Goal: Check status: Check status

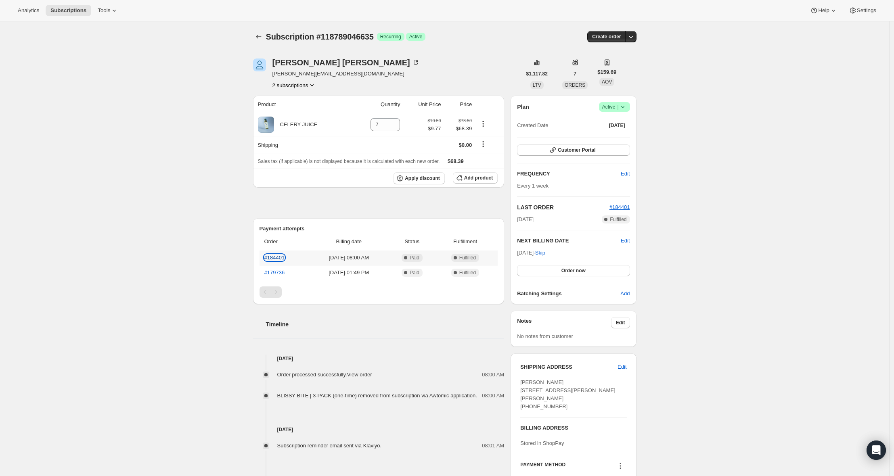
click at [277, 255] on link "#184401" at bounding box center [274, 258] width 21 height 6
click at [292, 84] on button "2 subscriptions" at bounding box center [294, 85] width 44 height 8
click at [287, 113] on span "119006658923" at bounding box center [283, 114] width 35 height 6
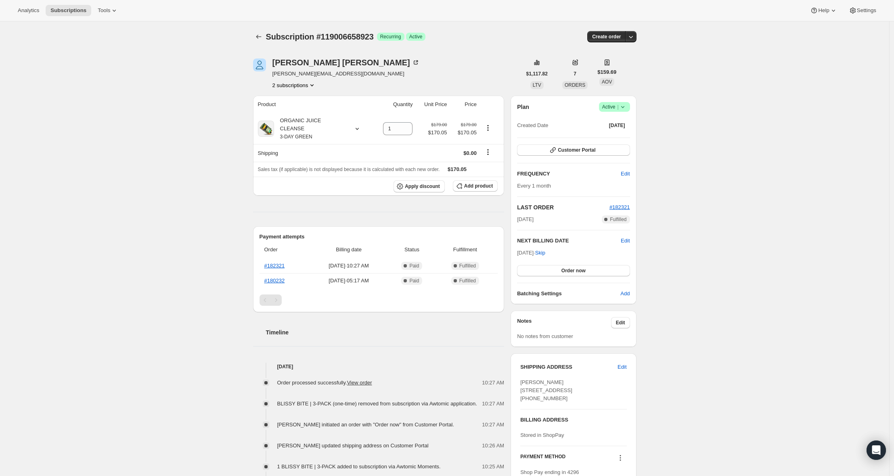
click at [303, 81] on button "2 subscriptions" at bounding box center [294, 85] width 44 height 8
click at [302, 93] on div "118789046635 119006658923 Info Current" at bounding box center [295, 106] width 69 height 31
click at [301, 96] on span "118789046635" at bounding box center [295, 100] width 59 height 8
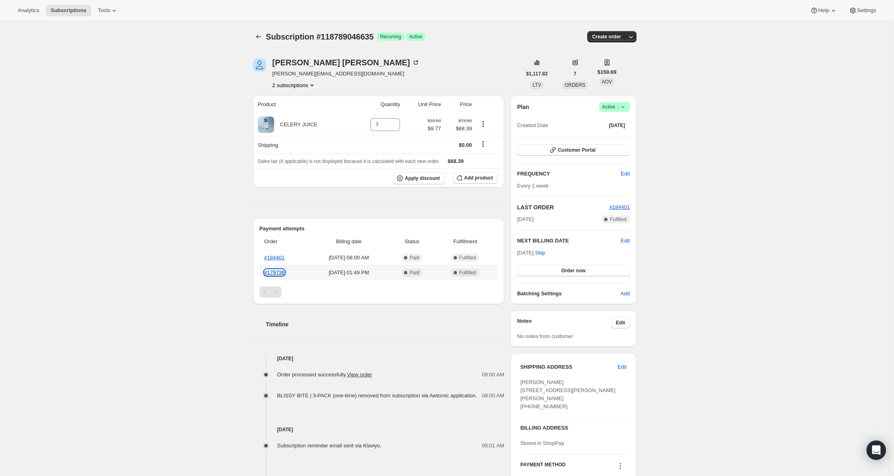
click at [281, 270] on link "#179736" at bounding box center [274, 273] width 21 height 6
click at [630, 108] on span "Success Active |" at bounding box center [614, 107] width 31 height 10
click at [620, 127] on span "Pause subscription" at bounding box center [614, 123] width 46 height 8
